Goal: Task Accomplishment & Management: Manage account settings

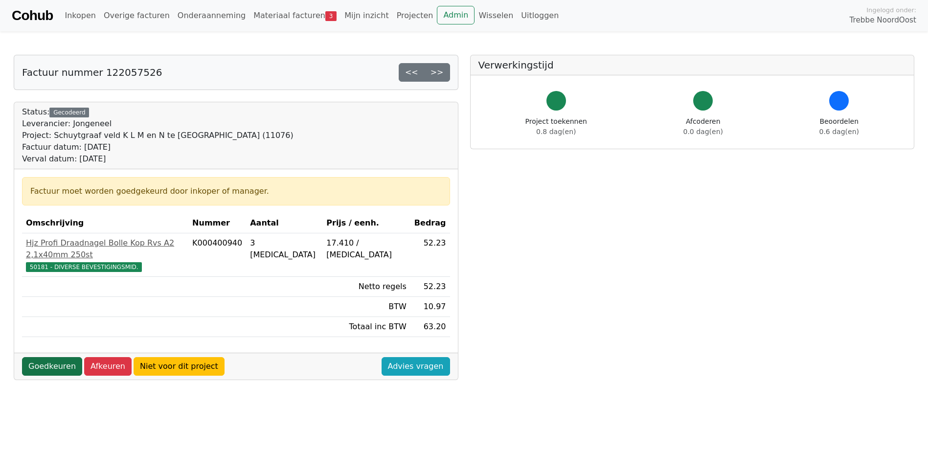
click at [34, 358] on link "Goedkeuren" at bounding box center [52, 366] width 60 height 19
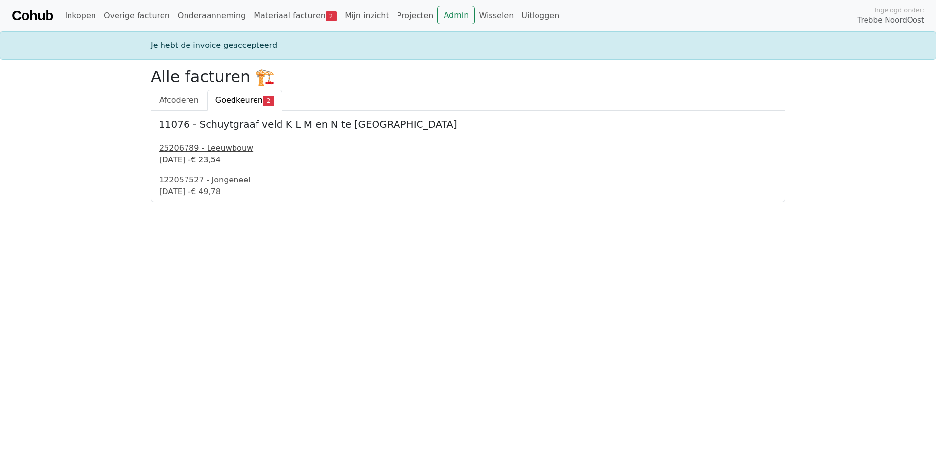
click at [194, 158] on div "28 augustus 2025 - € 23,54" at bounding box center [468, 160] width 618 height 12
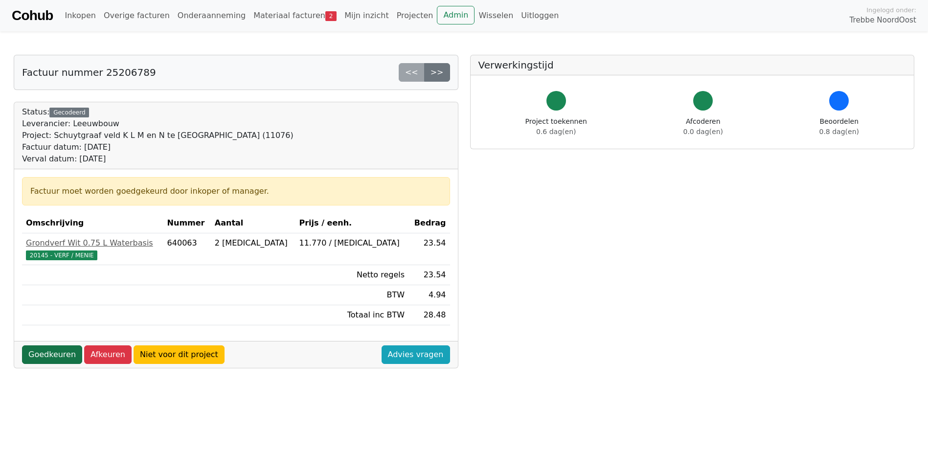
click at [62, 351] on link "Goedkeuren" at bounding box center [52, 354] width 60 height 19
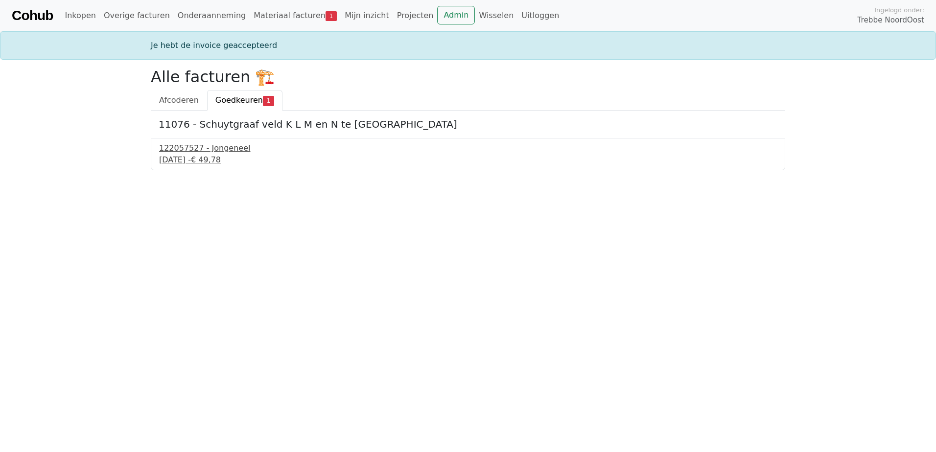
click at [221, 156] on span "€ 49,78" at bounding box center [206, 159] width 30 height 9
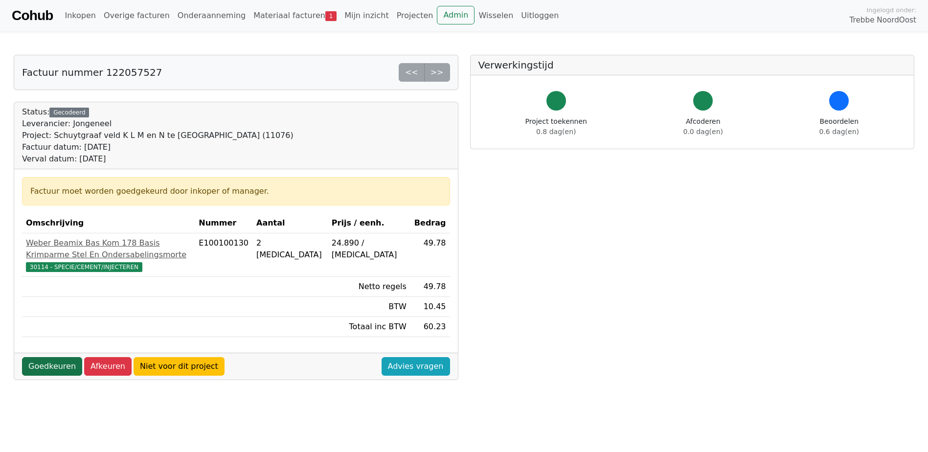
click at [69, 376] on link "Goedkeuren" at bounding box center [52, 366] width 60 height 19
